Goal: Obtain resource: Download file/media

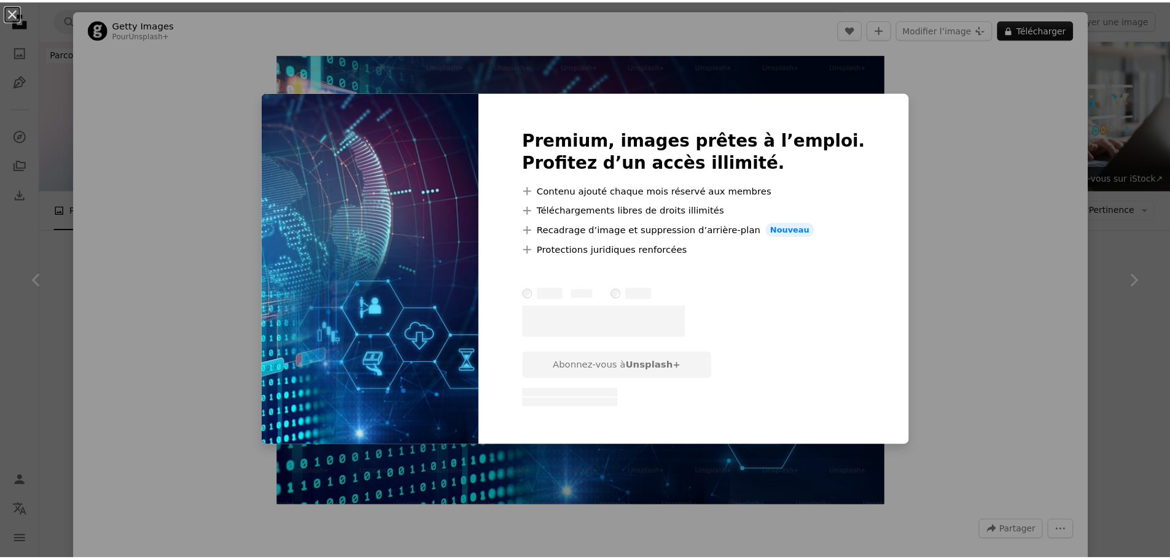
scroll to position [307, 0]
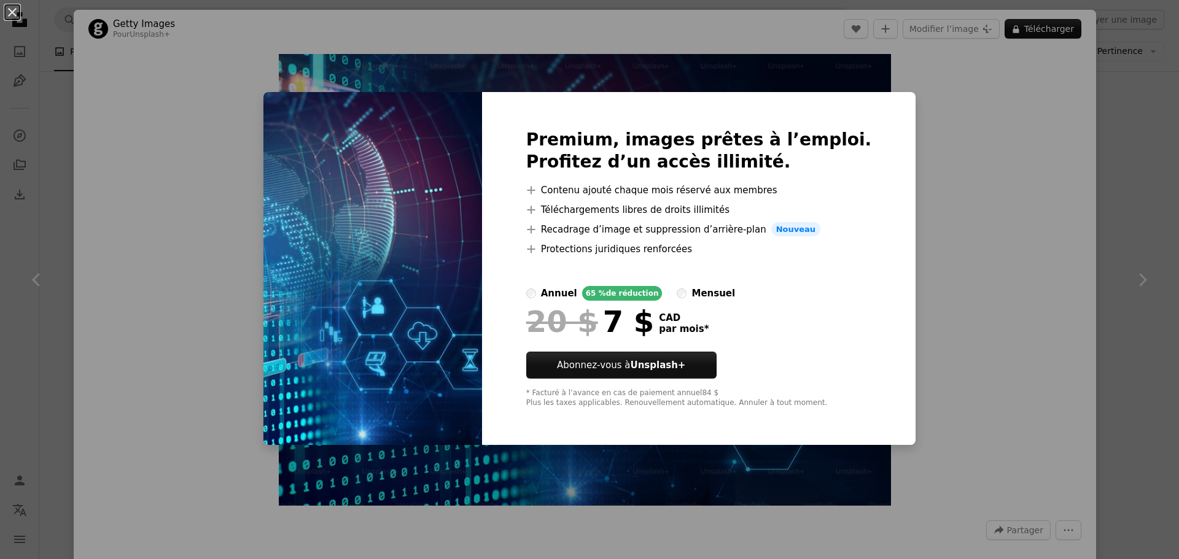
click at [56, 29] on div "An X shape Premium, images prêtes à l’emploi. Profitez d’un accès illimité. A p…" at bounding box center [589, 279] width 1179 height 559
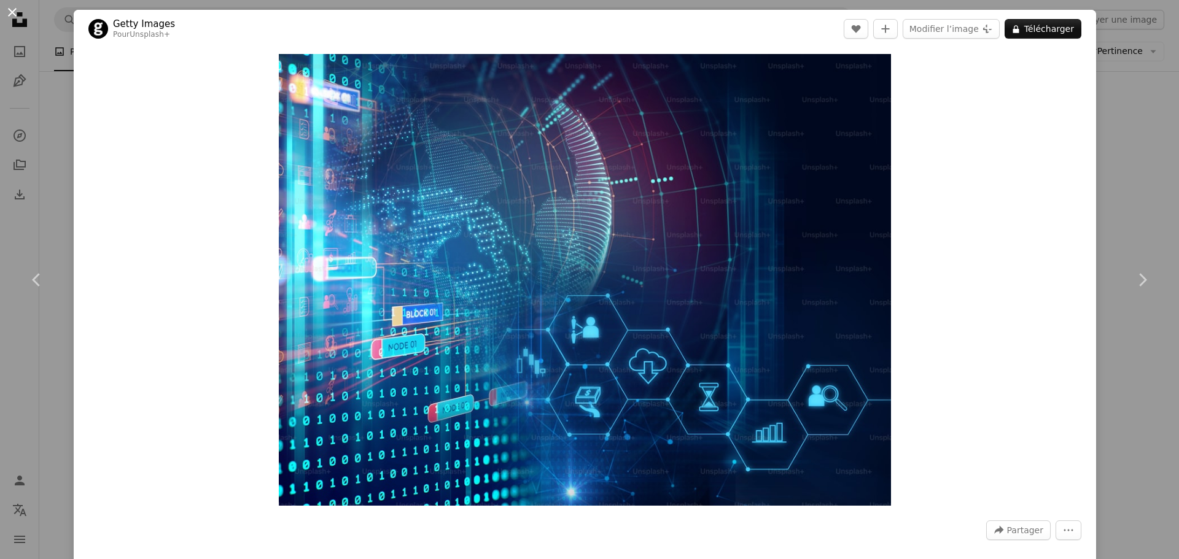
click at [14, 12] on button "An X shape" at bounding box center [12, 12] width 15 height 15
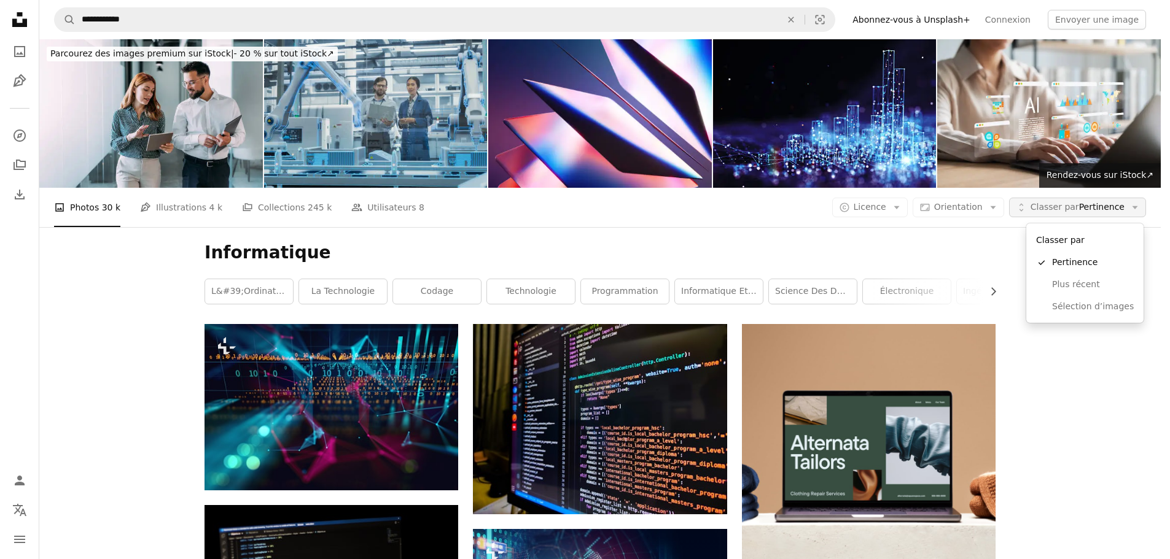
click at [1130, 217] on button "Unfold Classer par Pertinence Arrow down" at bounding box center [1077, 208] width 137 height 20
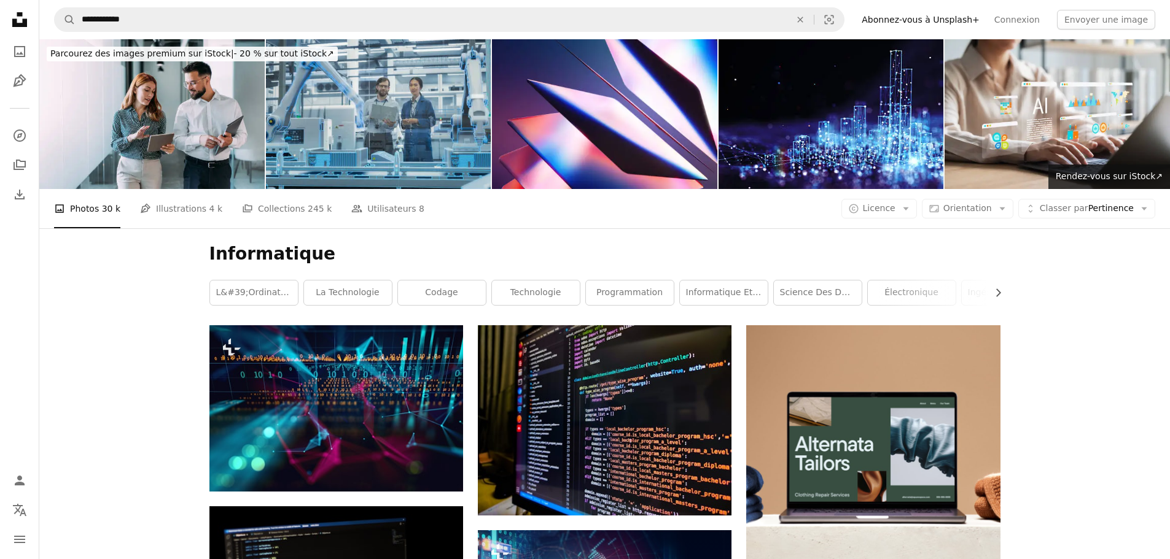
click at [14, 17] on icon "Unsplash logo Accueil Unsplash" at bounding box center [19, 19] width 25 height 25
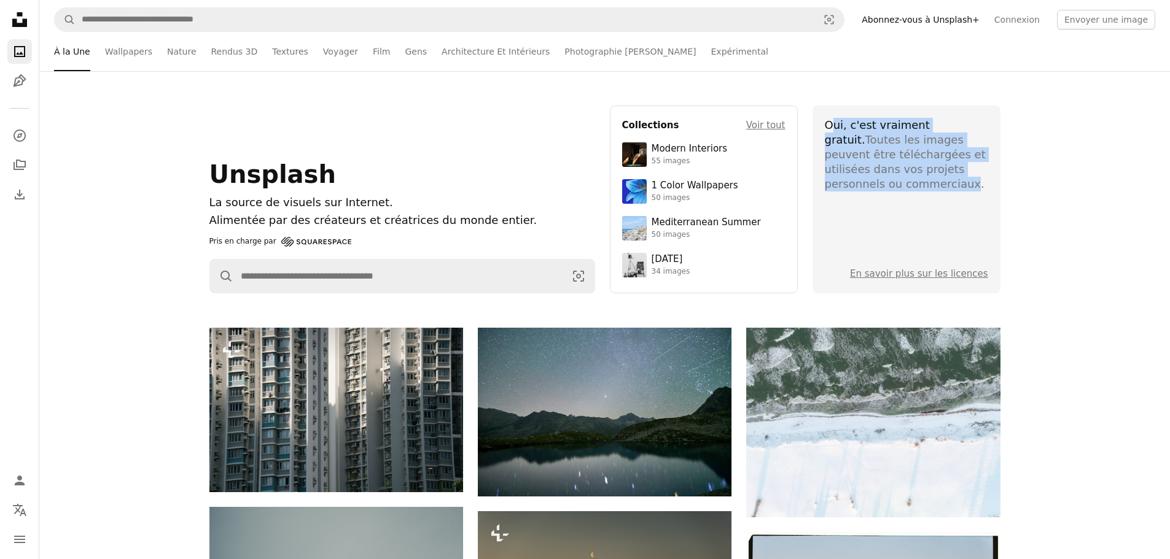
drag, startPoint x: 834, startPoint y: 127, endPoint x: 885, endPoint y: 189, distance: 79.4
click at [885, 189] on div "Oui, c'est vraiment gratuit. Toutes les images peuvent être téléchargées et uti…" at bounding box center [906, 155] width 163 height 74
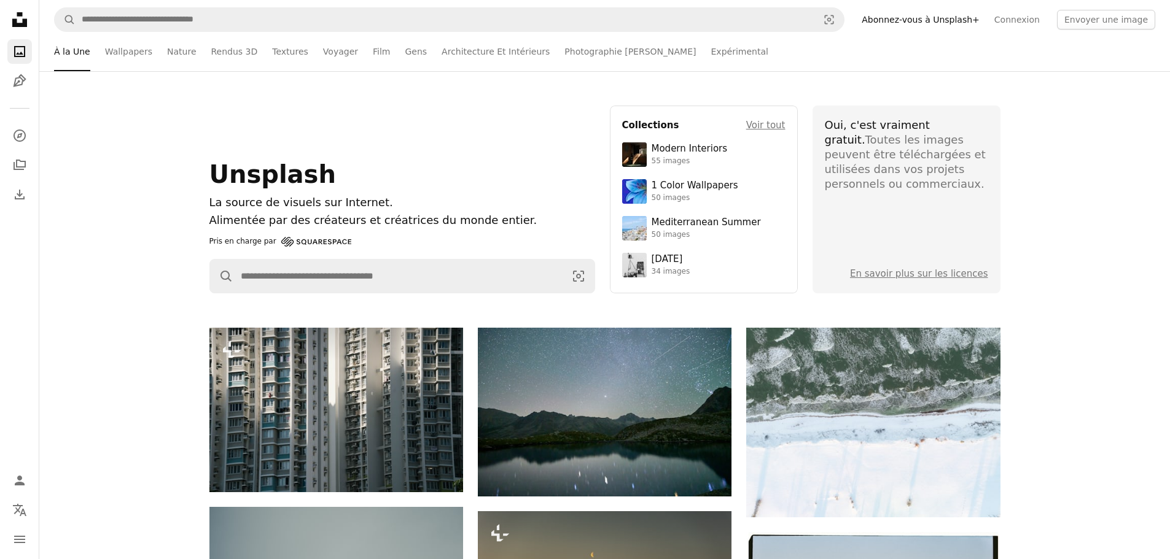
click at [938, 190] on div "Oui, c'est vraiment gratuit. Toutes les images peuvent être téléchargées et uti…" at bounding box center [906, 155] width 163 height 74
